Goal: Find specific page/section: Locate a particular part of the current website

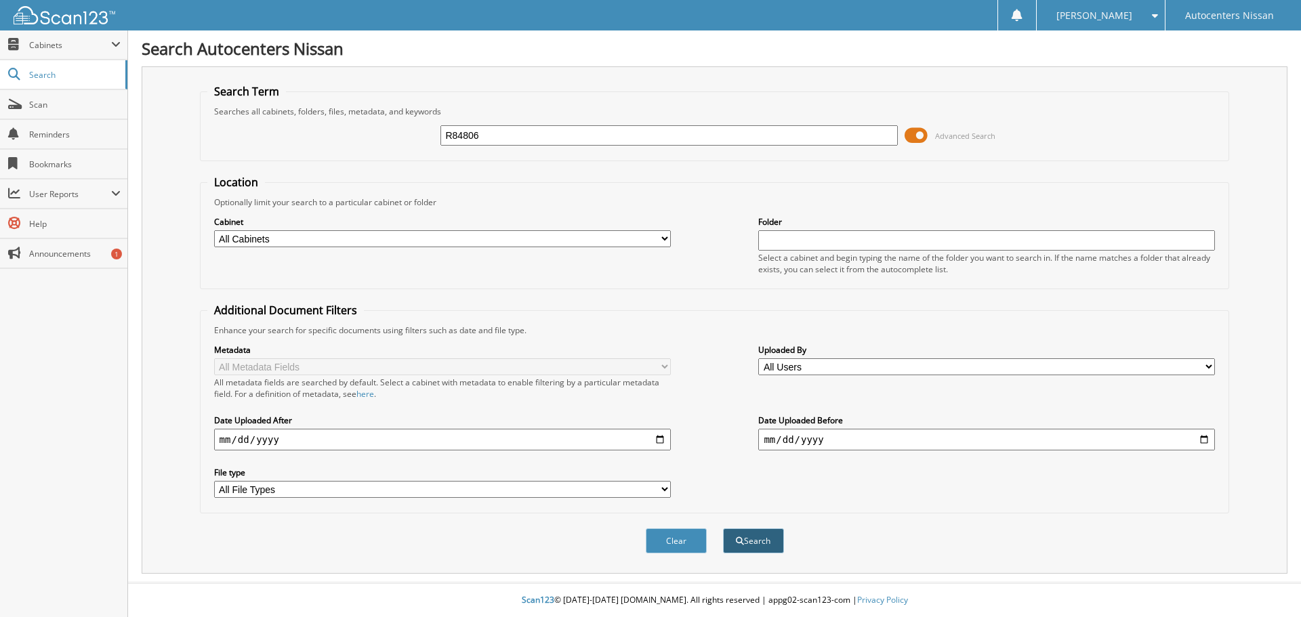
type input "R84806"
click at [752, 540] on button "Search" at bounding box center [753, 541] width 61 height 25
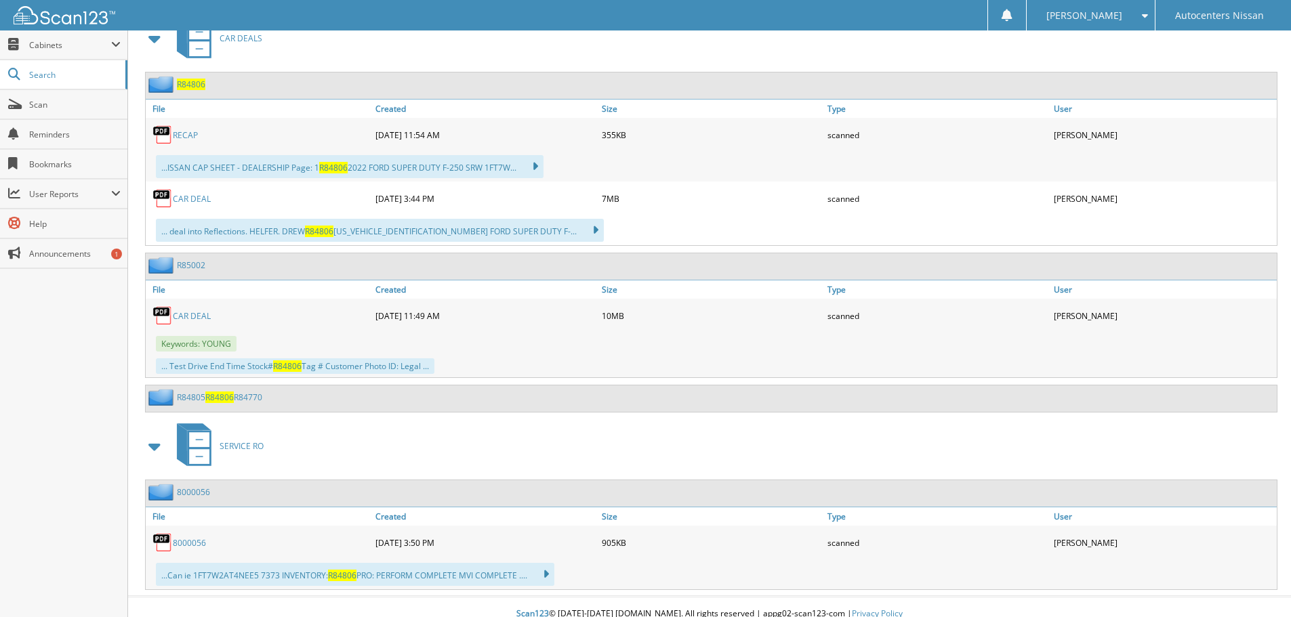
scroll to position [631, 0]
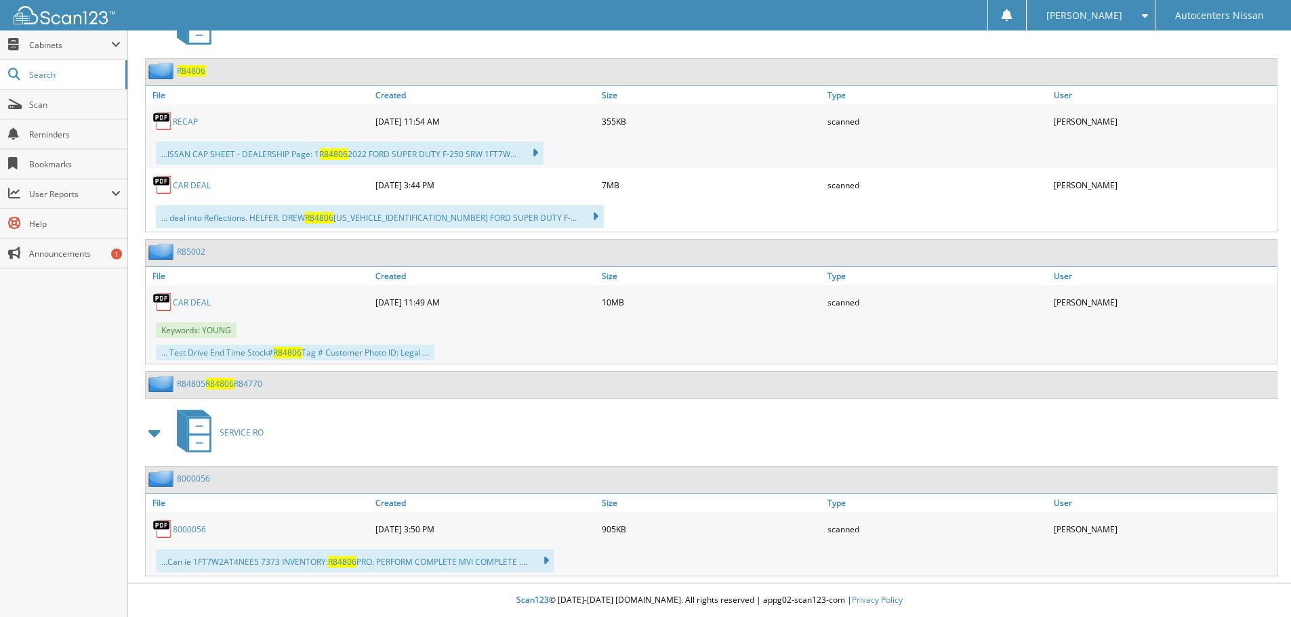
click at [197, 525] on link "8000056" at bounding box center [189, 530] width 33 height 12
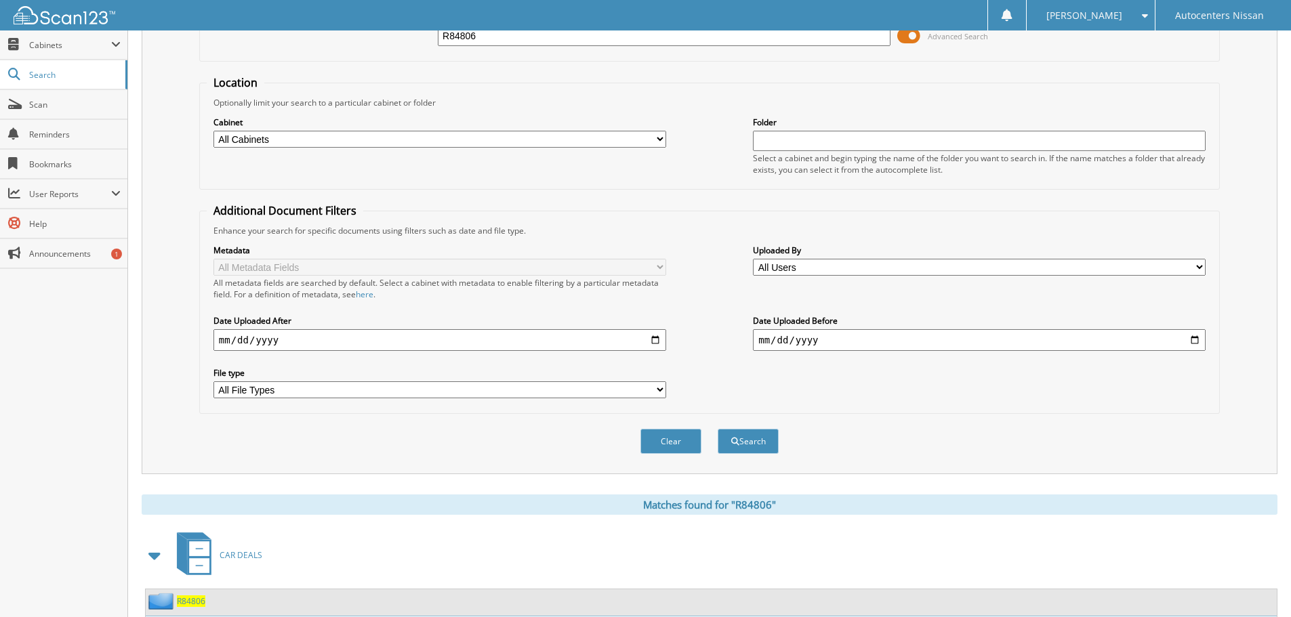
scroll to position [0, 0]
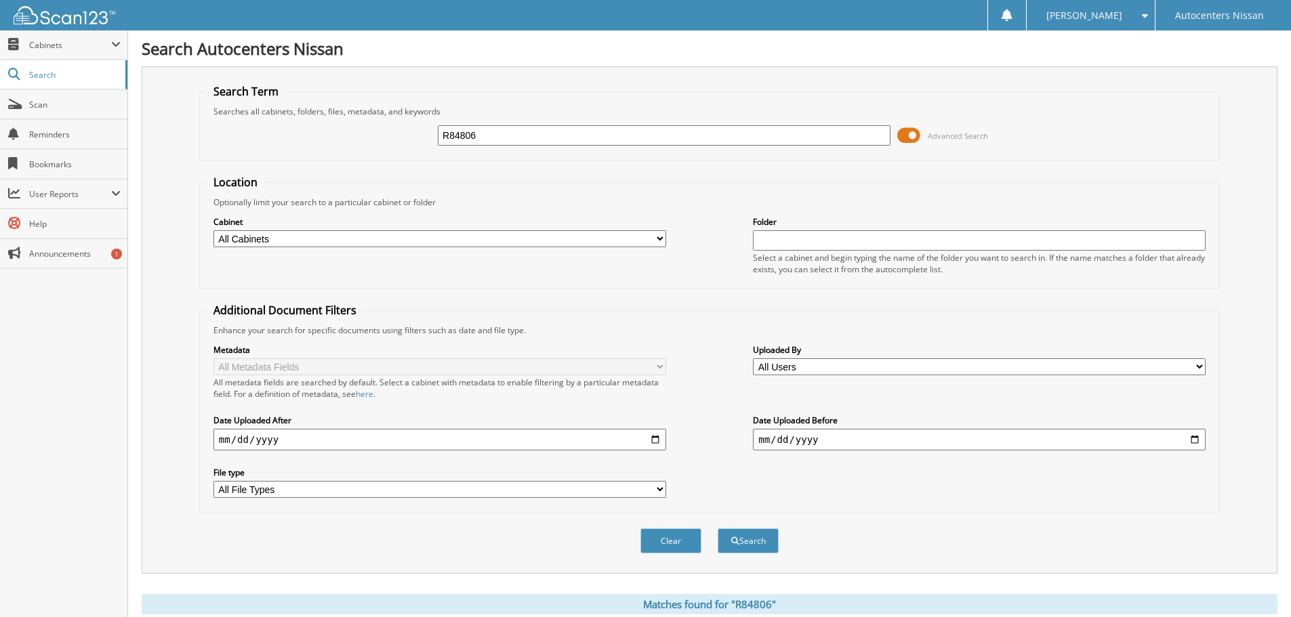
click at [478, 133] on input "R84806" at bounding box center [664, 135] width 453 height 20
paste input "5238"
type input "R85238"
click at [764, 544] on button "Search" at bounding box center [748, 541] width 61 height 25
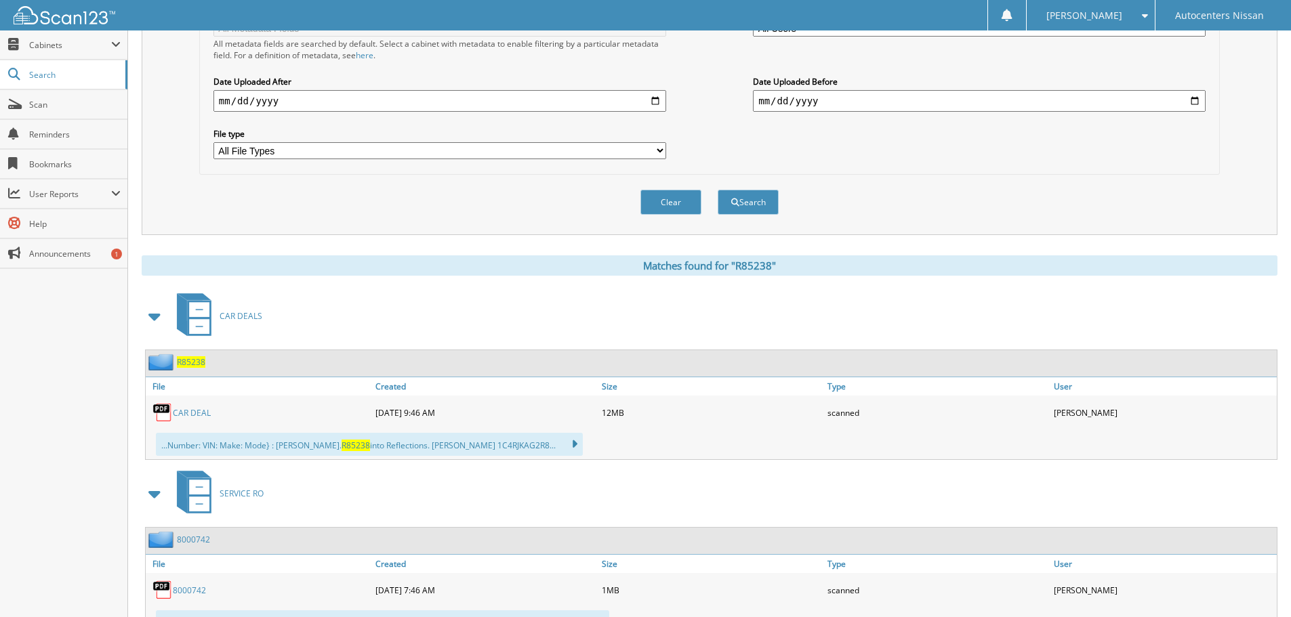
scroll to position [400, 0]
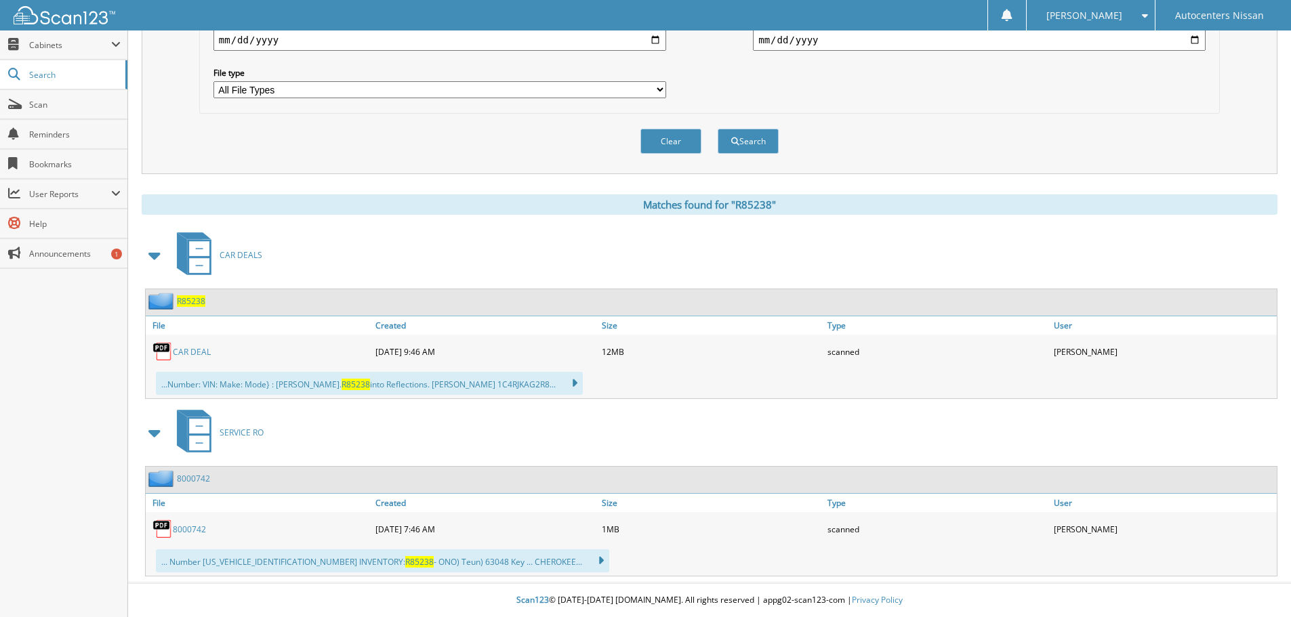
click at [197, 528] on link "8000742" at bounding box center [189, 530] width 33 height 12
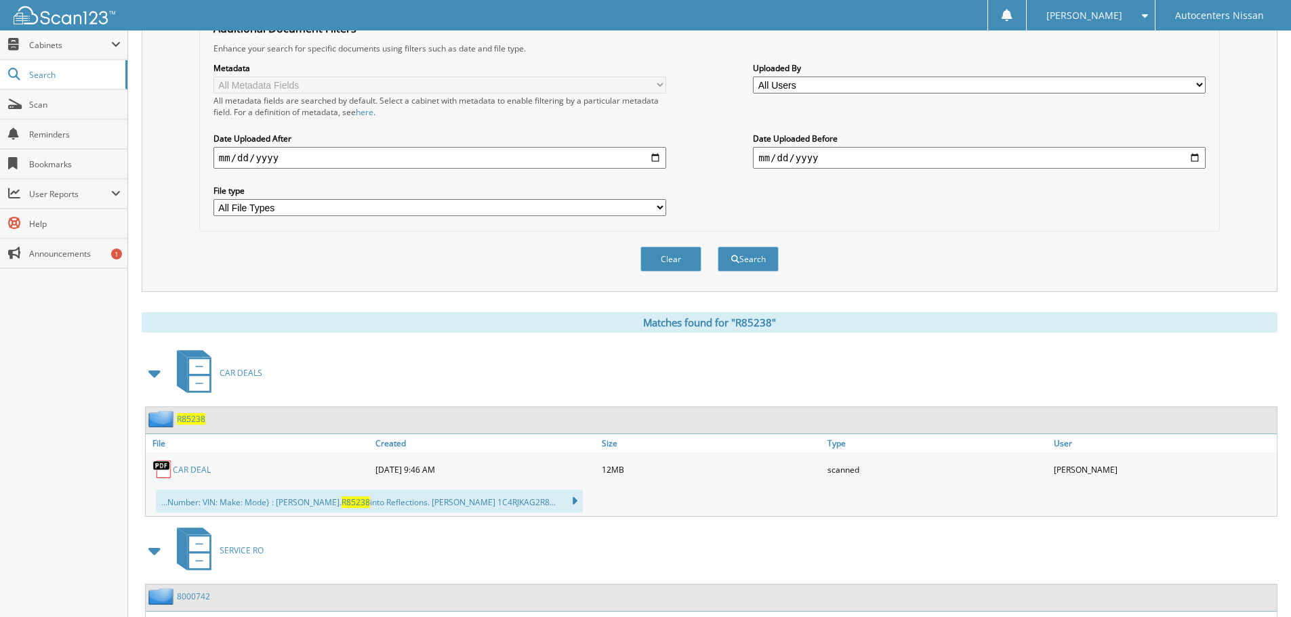
scroll to position [0, 0]
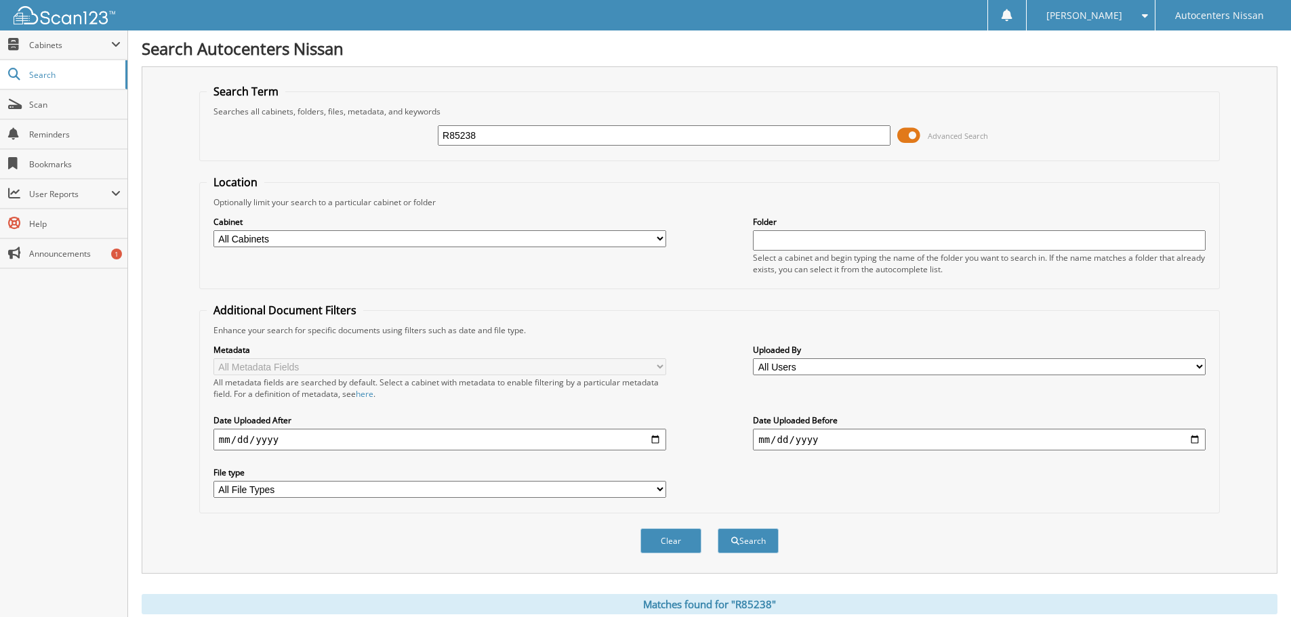
click at [543, 136] on input "R85238" at bounding box center [664, 135] width 453 height 20
paste input "T84877"
type input "T84877"
click at [739, 544] on button "Search" at bounding box center [748, 541] width 61 height 25
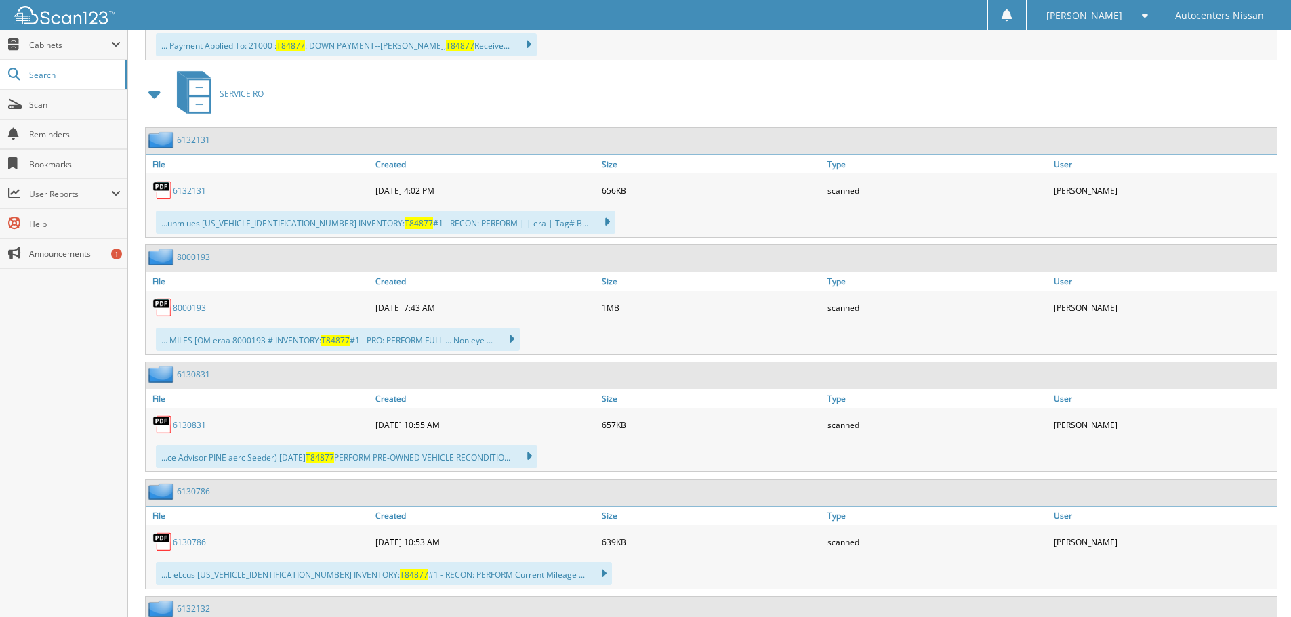
scroll to position [733, 0]
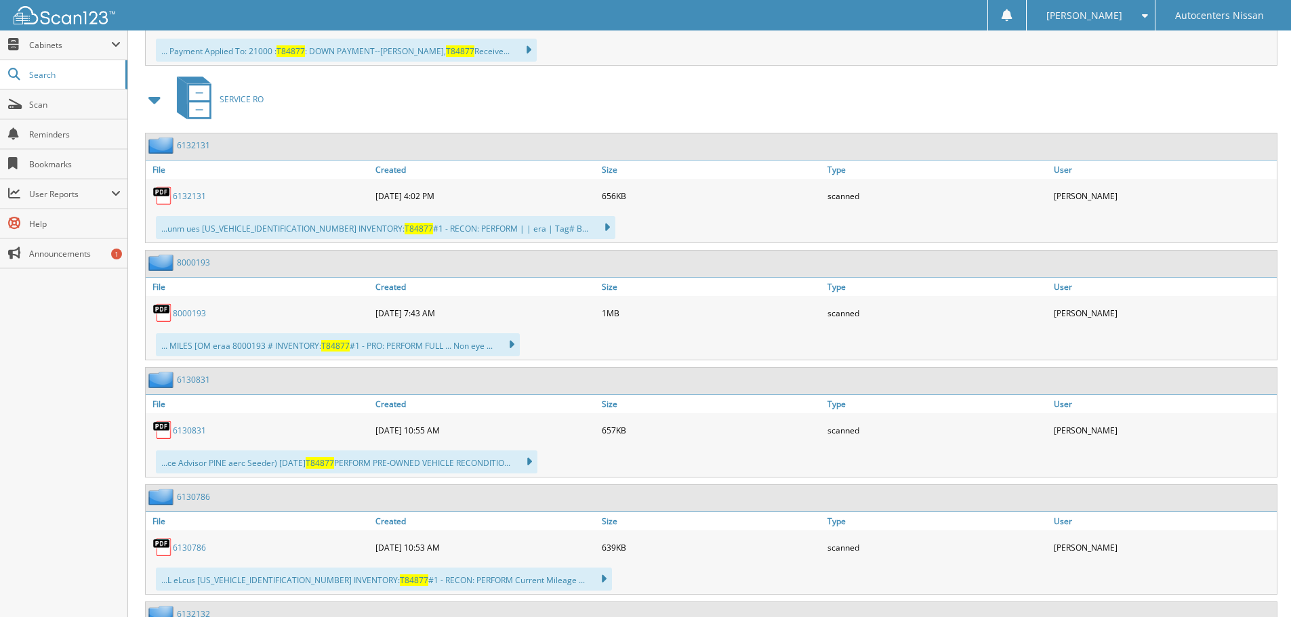
click at [190, 312] on link "8000193" at bounding box center [189, 314] width 33 height 12
